Goal: Transaction & Acquisition: Purchase product/service

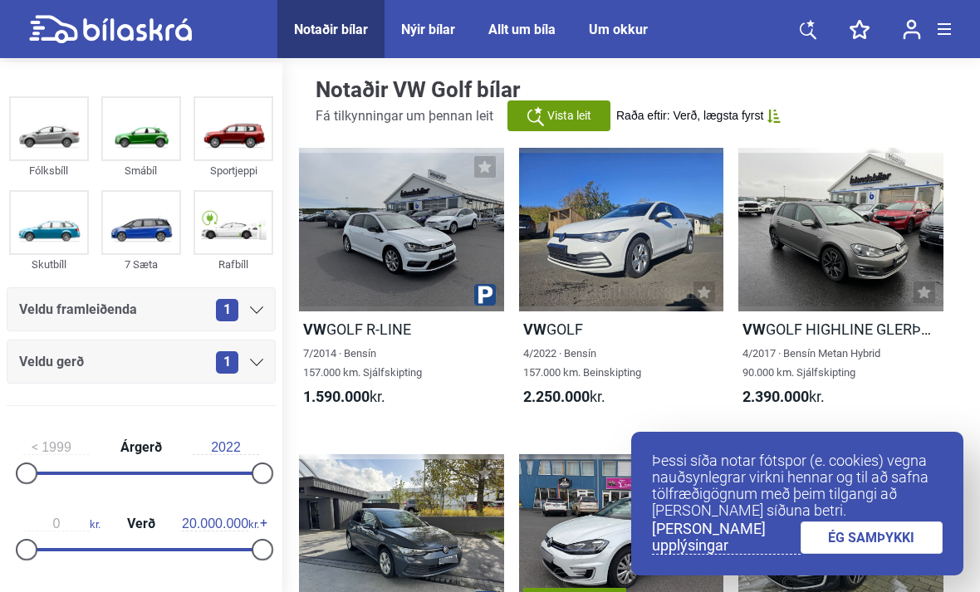
click at [835, 546] on link "ÉG SAMÞYKKI" at bounding box center [872, 538] width 143 height 32
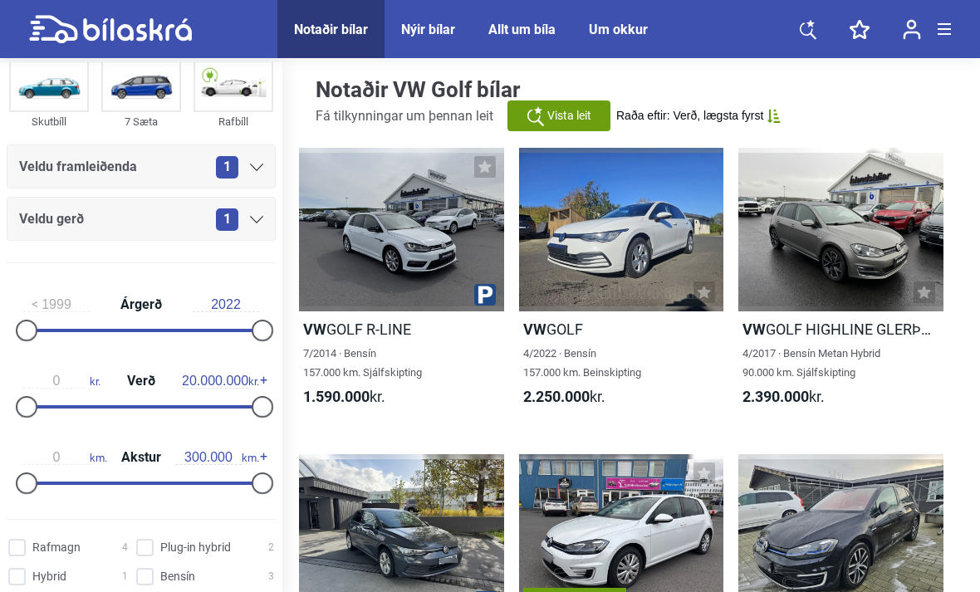
scroll to position [144, 0]
type input "2018"
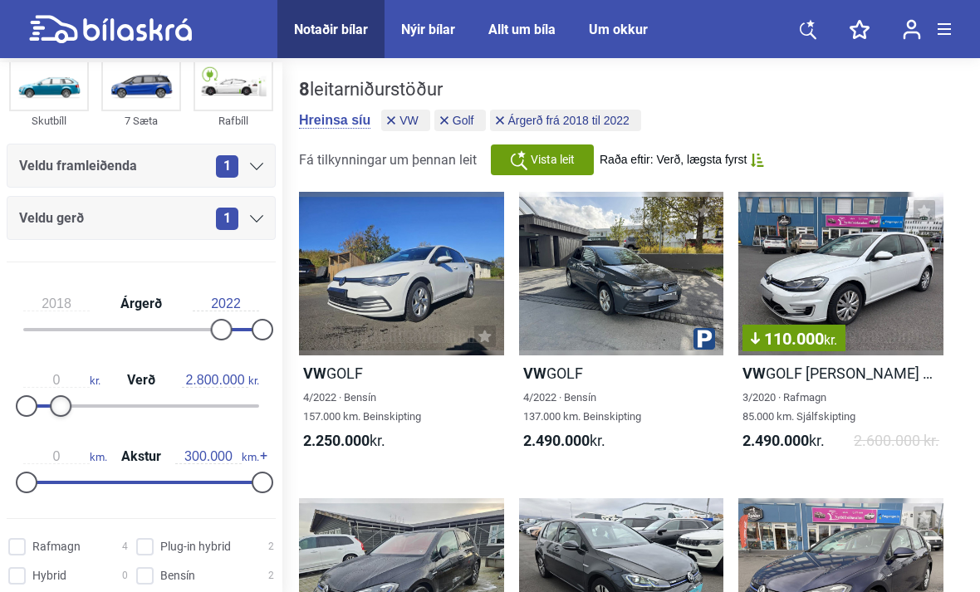
type input "2.700.000"
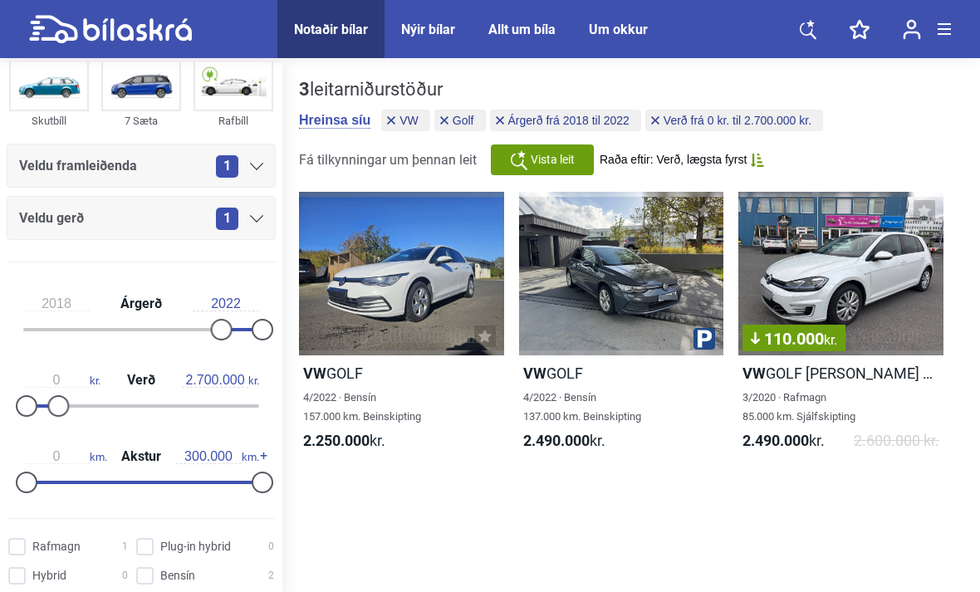
click at [816, 260] on div "110.000 kr." at bounding box center [840, 274] width 205 height 164
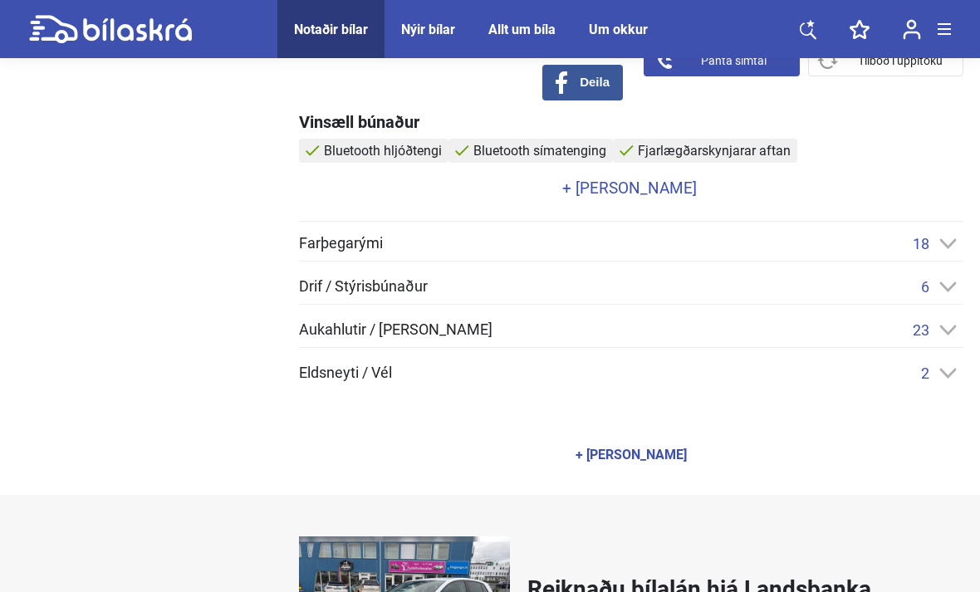
scroll to position [607, 0]
click at [929, 284] on div "6" at bounding box center [942, 285] width 42 height 17
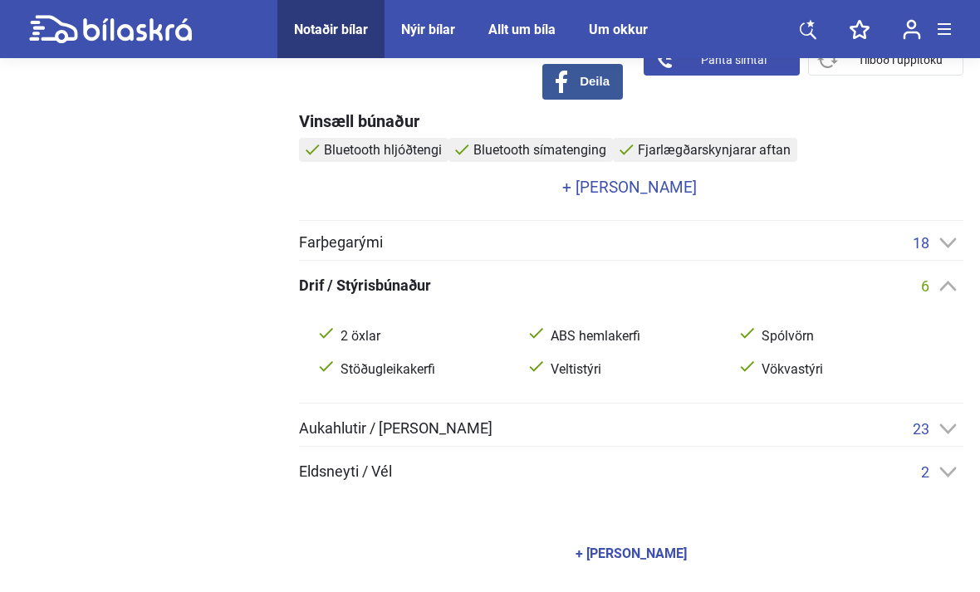
click at [909, 289] on div "Drif / Stýrisbúnaður 6" at bounding box center [631, 285] width 664 height 17
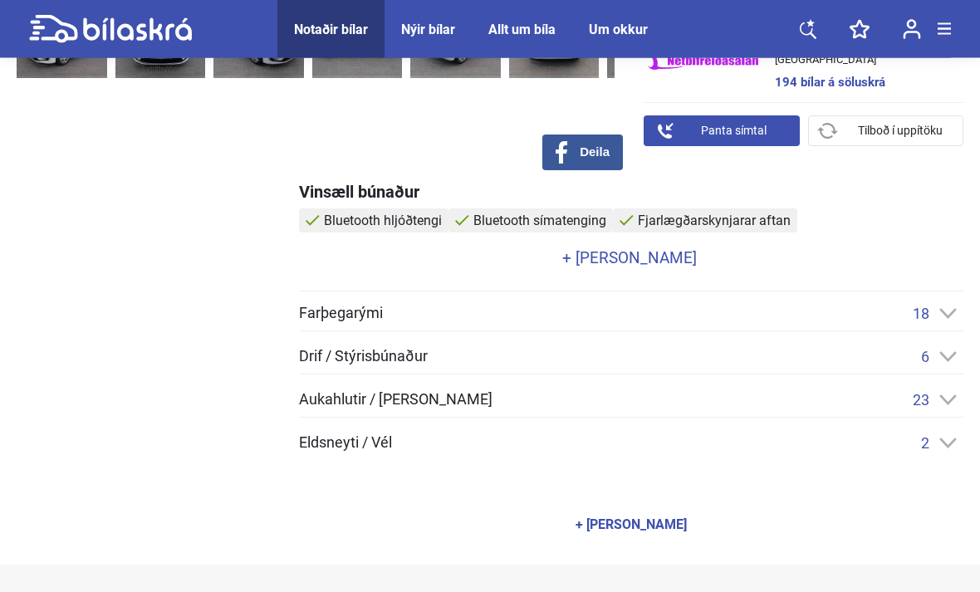
scroll to position [537, 0]
click at [635, 250] on link "+ [PERSON_NAME]" at bounding box center [629, 258] width 660 height 16
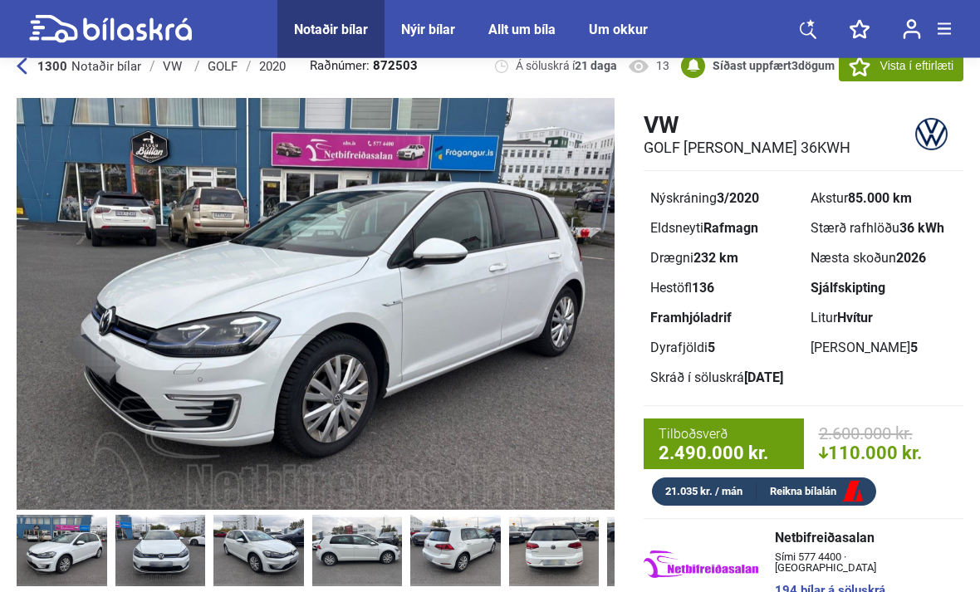
scroll to position [0, 0]
